Goal: Navigation & Orientation: Find specific page/section

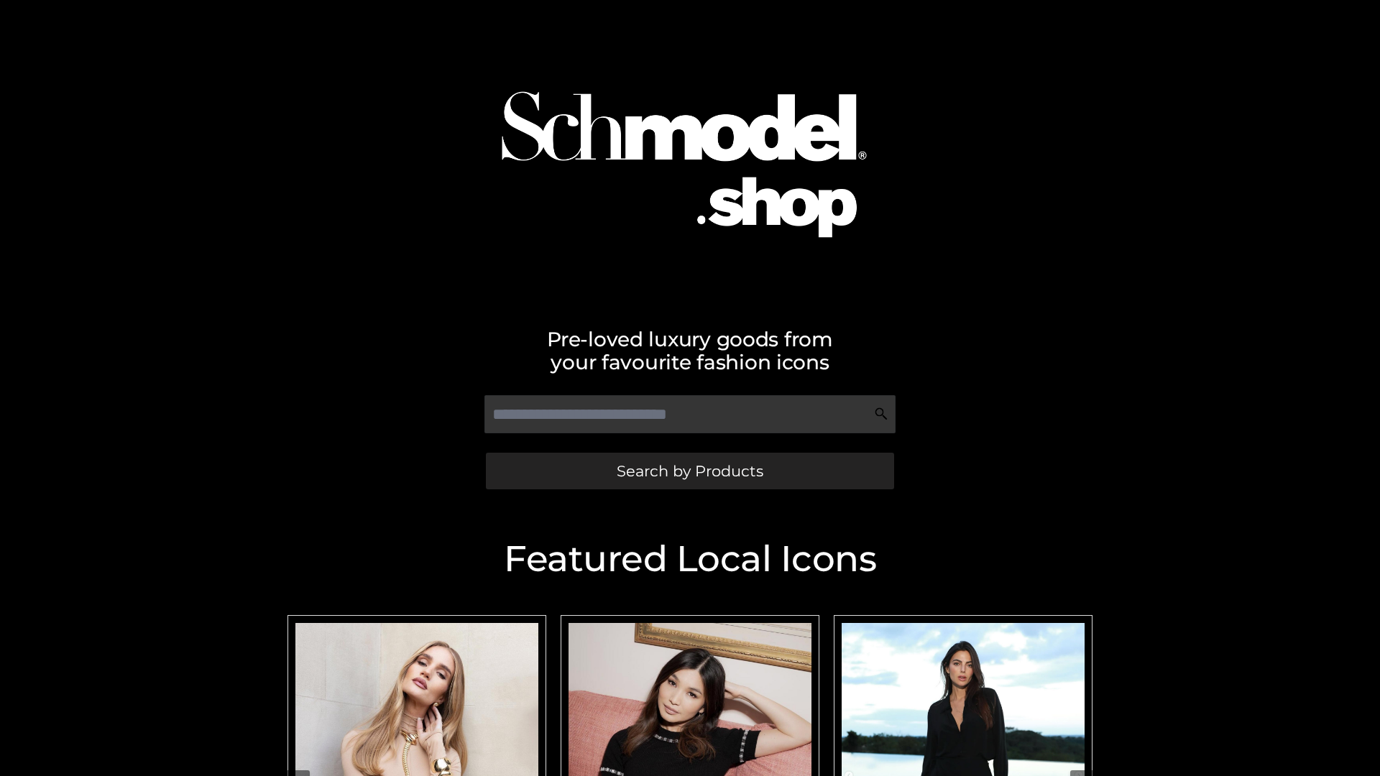
click at [689, 471] on span "Search by Products" at bounding box center [690, 471] width 147 height 15
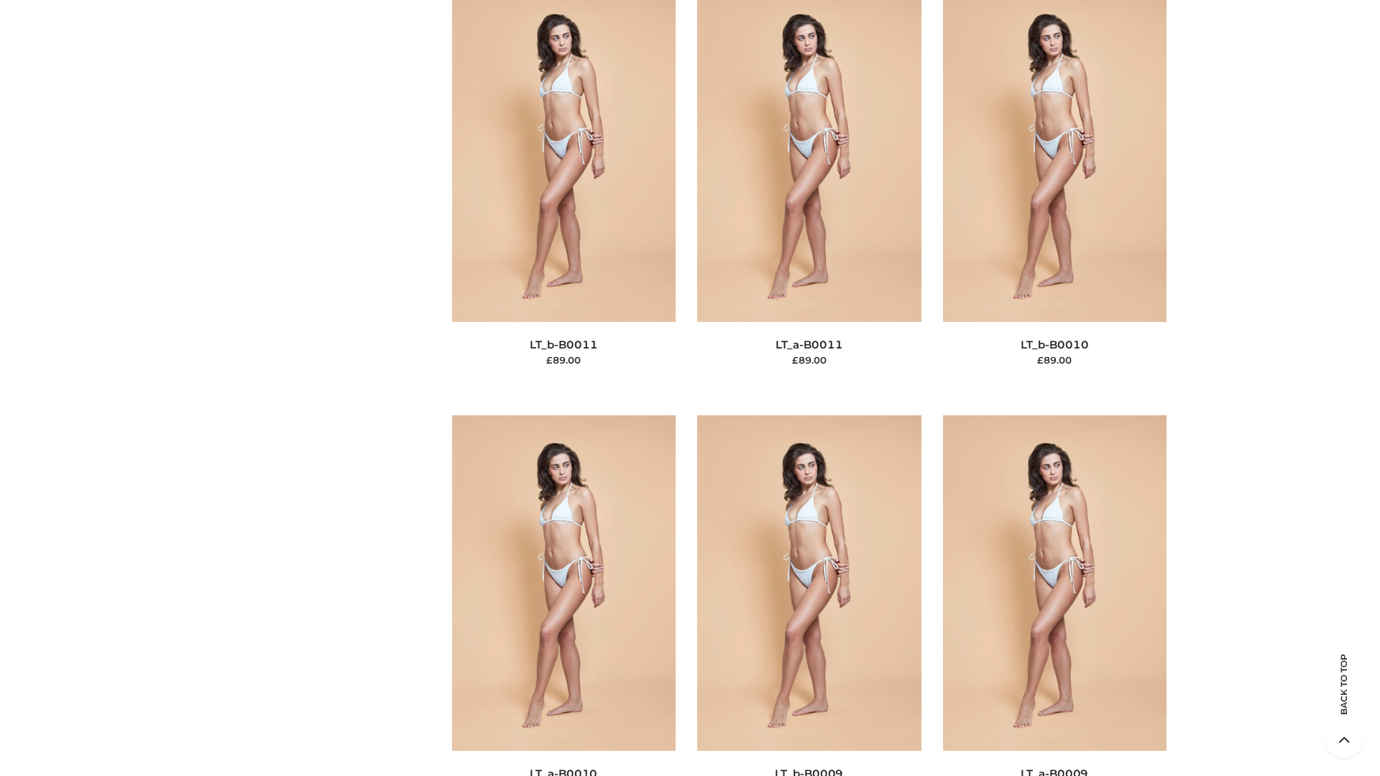
scroll to position [6455, 0]
